Goal: Answer question/provide support

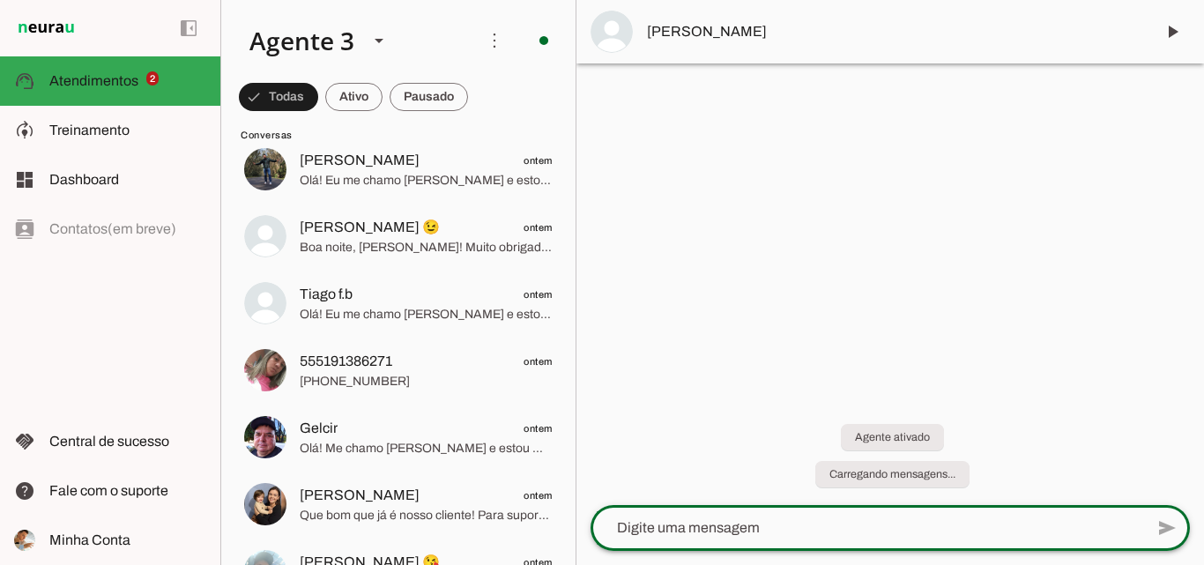
scroll to position [78, 0]
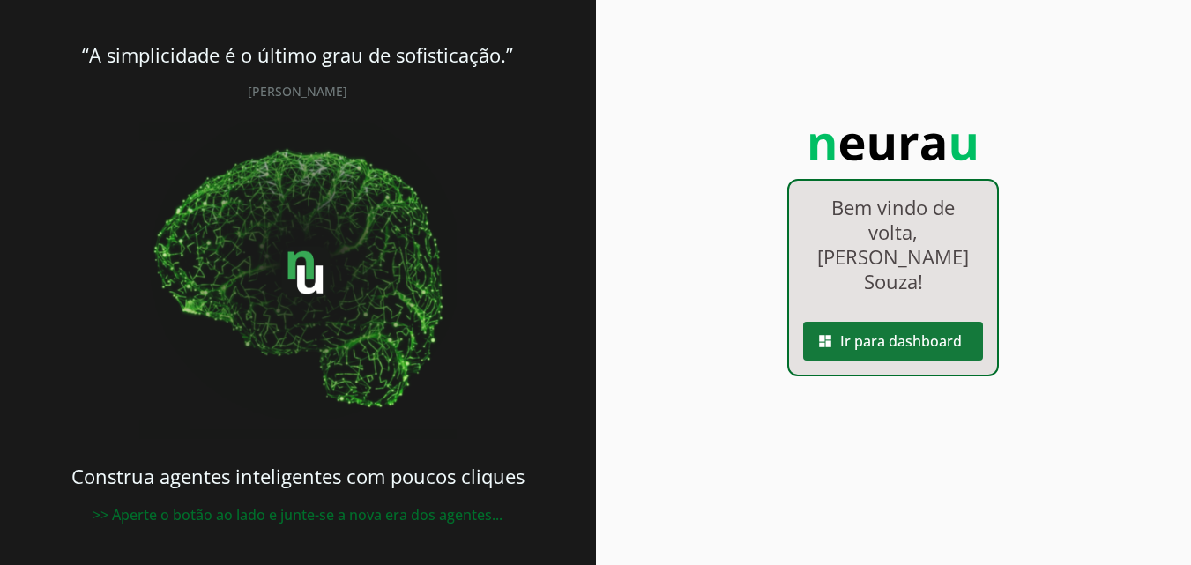
click at [933, 320] on span at bounding box center [893, 341] width 180 height 42
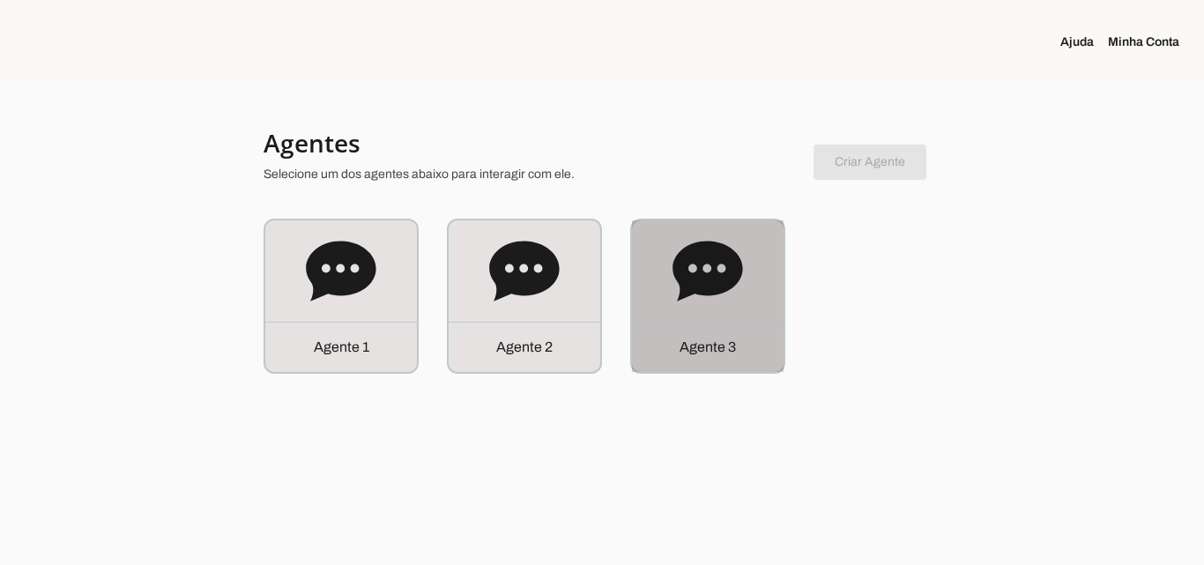
click at [725, 298] on icon at bounding box center [708, 271] width 71 height 71
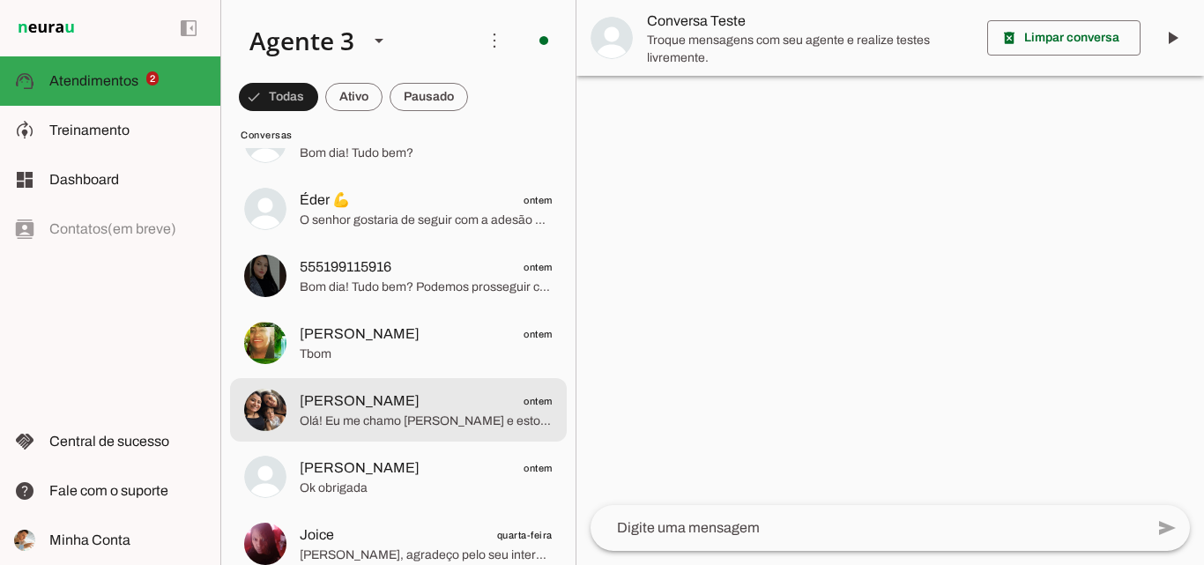
scroll to position [1498, 0]
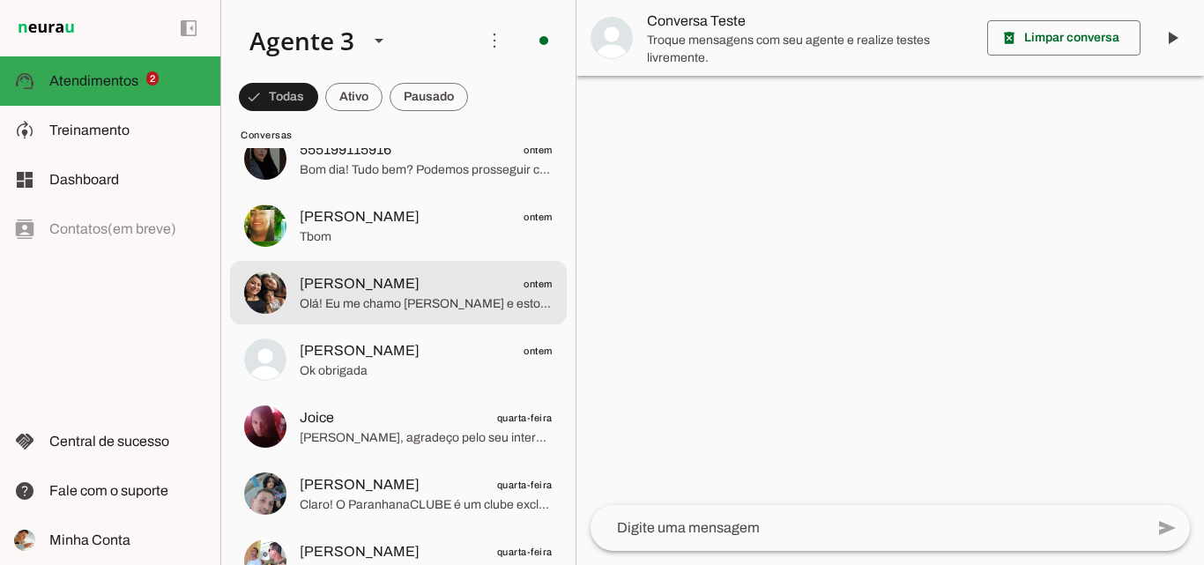
click at [429, 309] on span "Olá! Eu me chamo [PERSON_NAME] e estou muito feliz em poder falar com você. Sou…" at bounding box center [426, 304] width 253 height 18
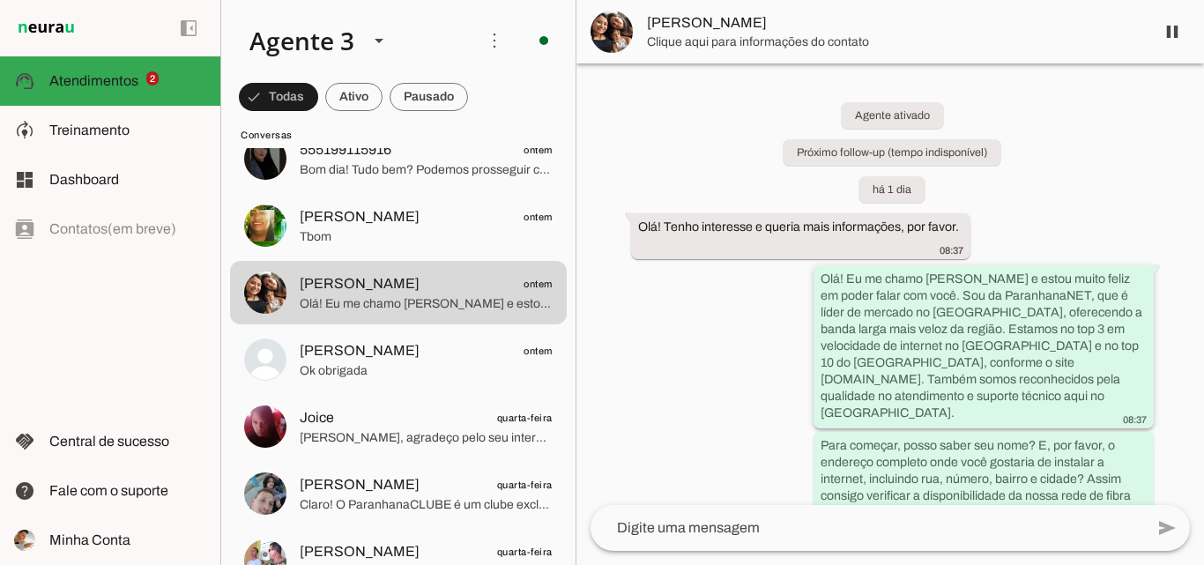
scroll to position [496, 0]
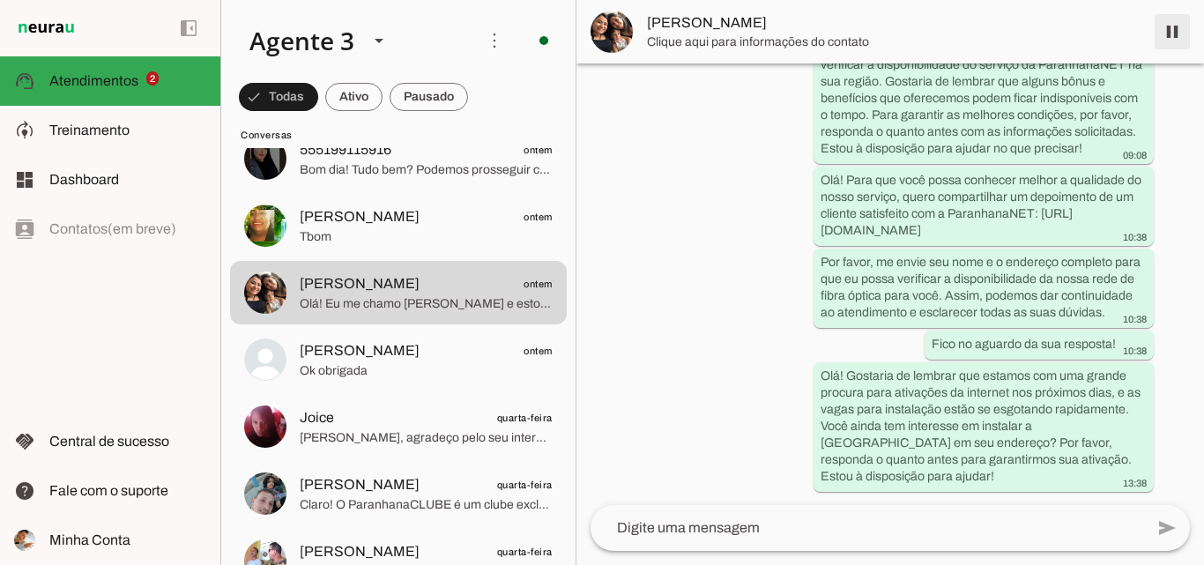
click at [1174, 26] on span at bounding box center [1172, 32] width 42 height 42
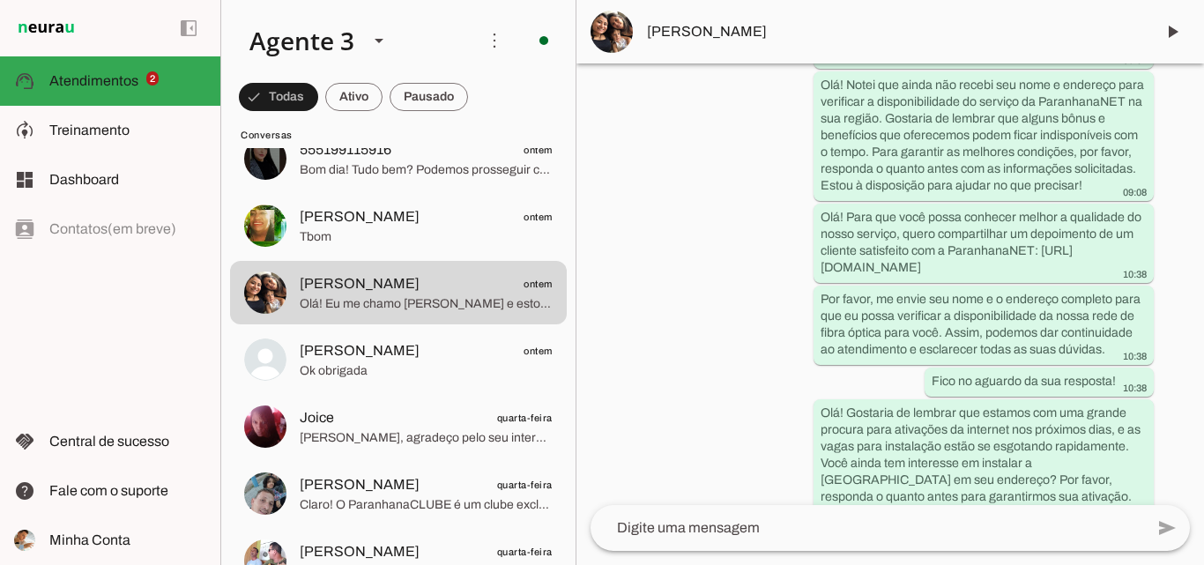
scroll to position [0, 0]
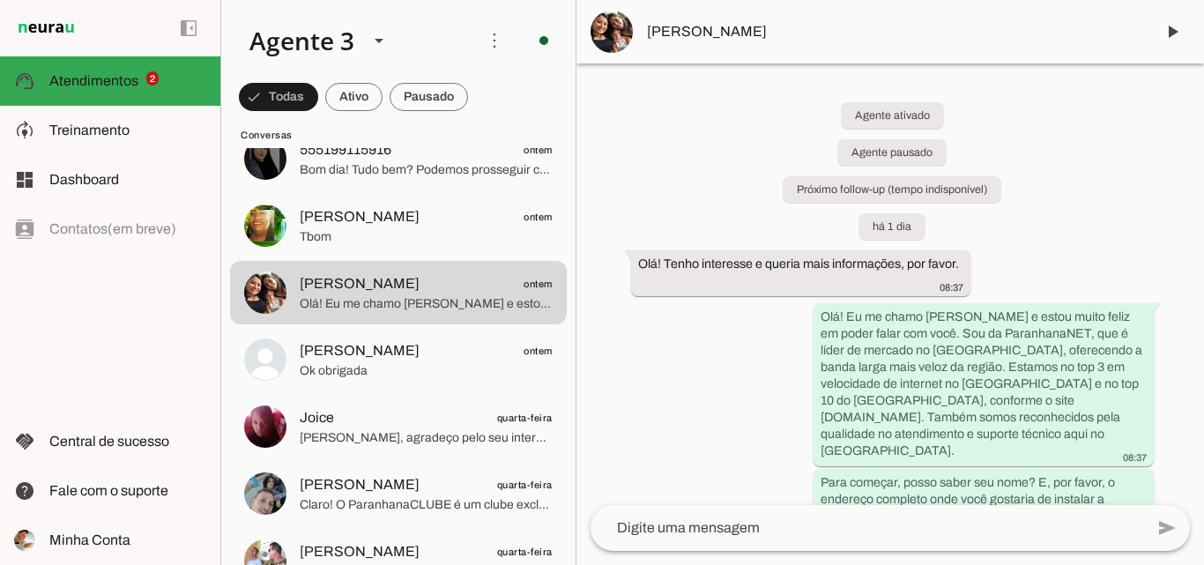
click at [755, 25] on span "[PERSON_NAME]" at bounding box center [894, 31] width 494 height 21
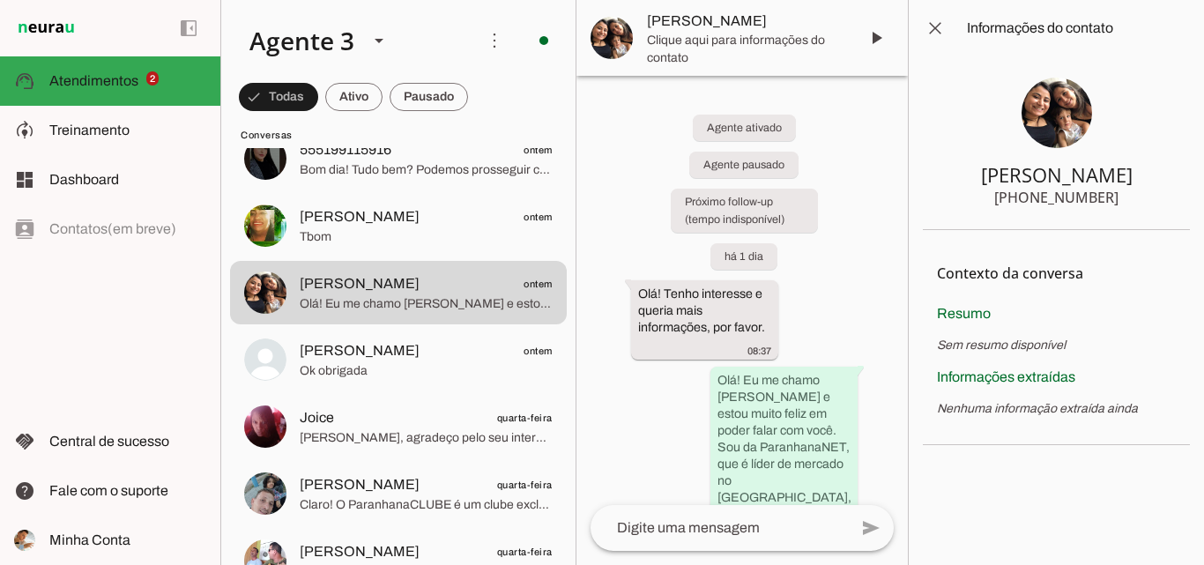
drag, startPoint x: 1015, startPoint y: 173, endPoint x: 1157, endPoint y: 207, distance: 146.9
click at [1157, 207] on section "Beatriz +55 5198769169" at bounding box center [1056, 143] width 267 height 174
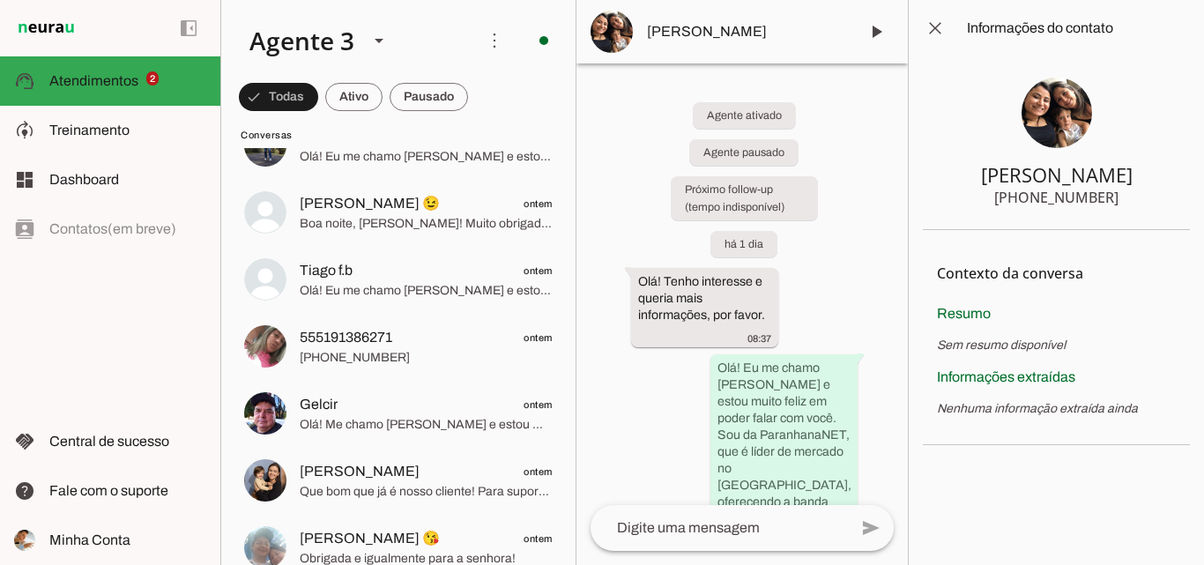
scroll to position [617, 0]
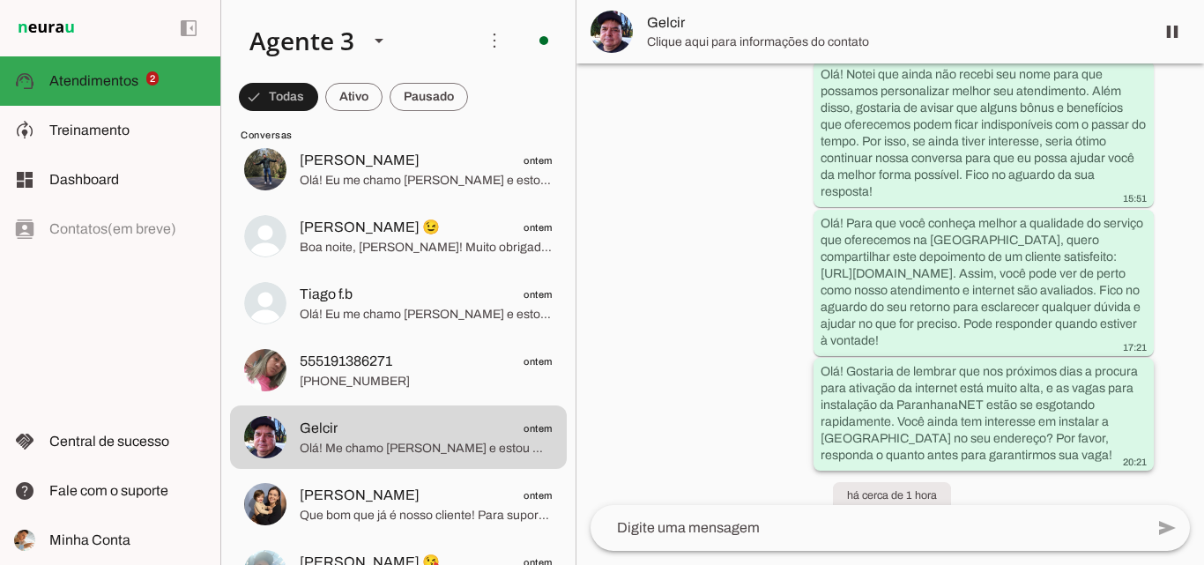
scroll to position [593, 0]
